Goal: Submit feedback/report problem: Submit feedback/report problem

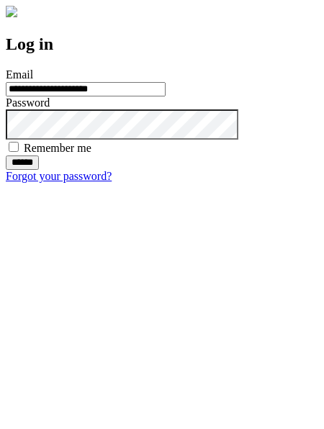
type input "**********"
click at [39, 170] on input "******" at bounding box center [22, 163] width 33 height 14
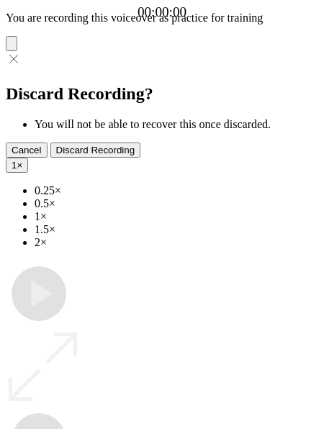
type input "**********"
